Goal: Information Seeking & Learning: Learn about a topic

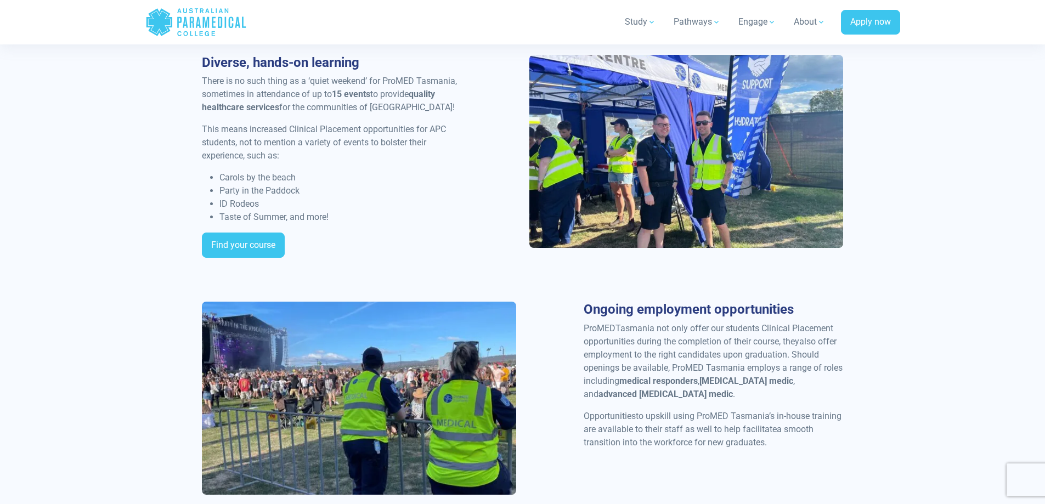
scroll to position [1207, 0]
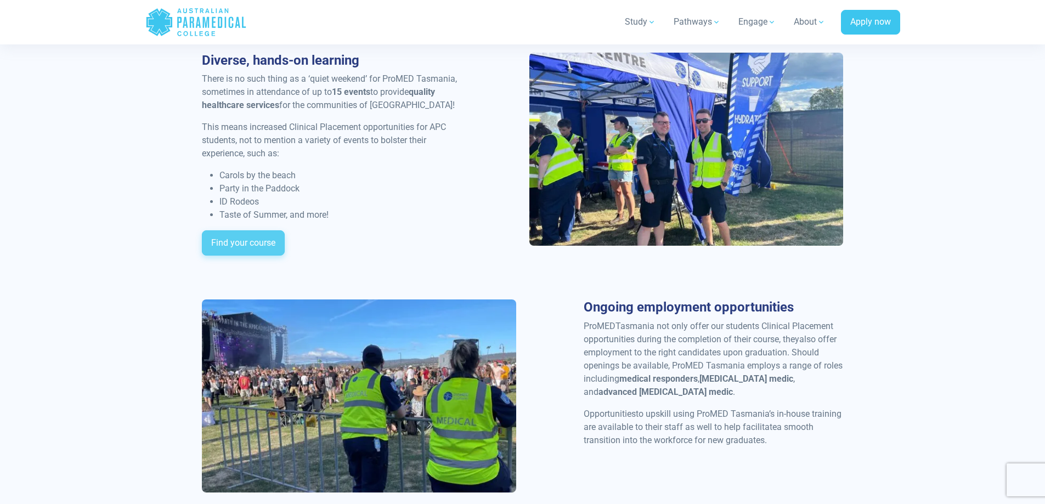
click at [249, 240] on link "Find your course" at bounding box center [243, 242] width 83 height 25
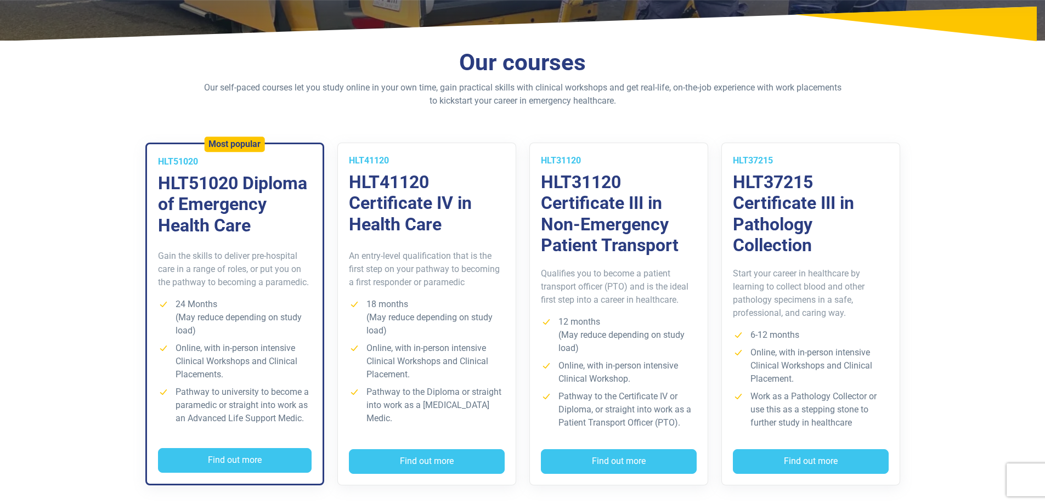
scroll to position [219, 0]
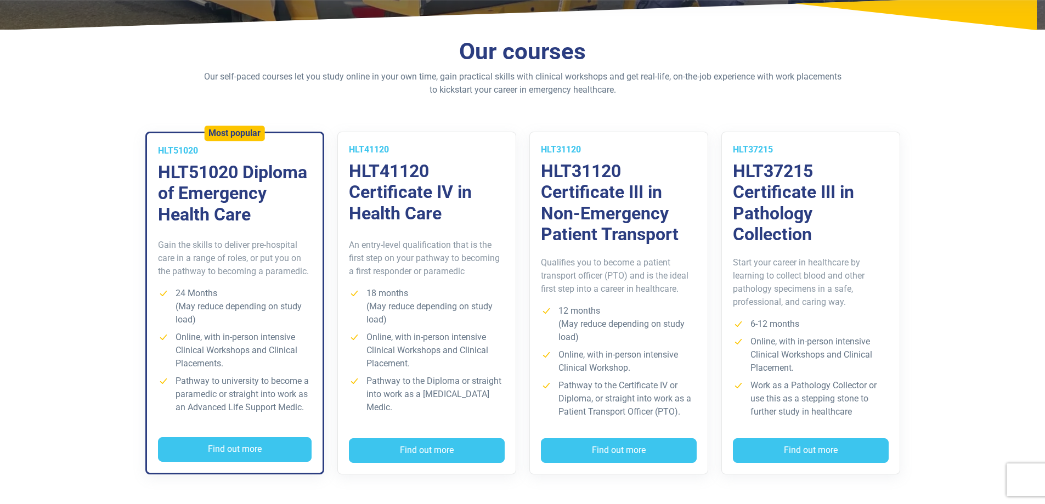
click at [205, 184] on h3 "HLT51020 Diploma of Emergency Health Care" at bounding box center [235, 193] width 154 height 63
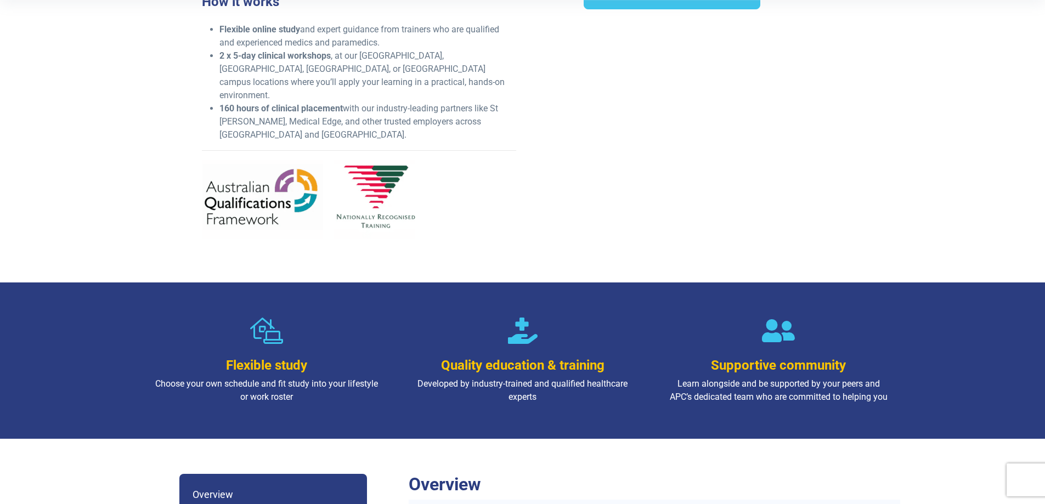
scroll to position [110, 0]
